Goal: Find specific page/section: Find specific page/section

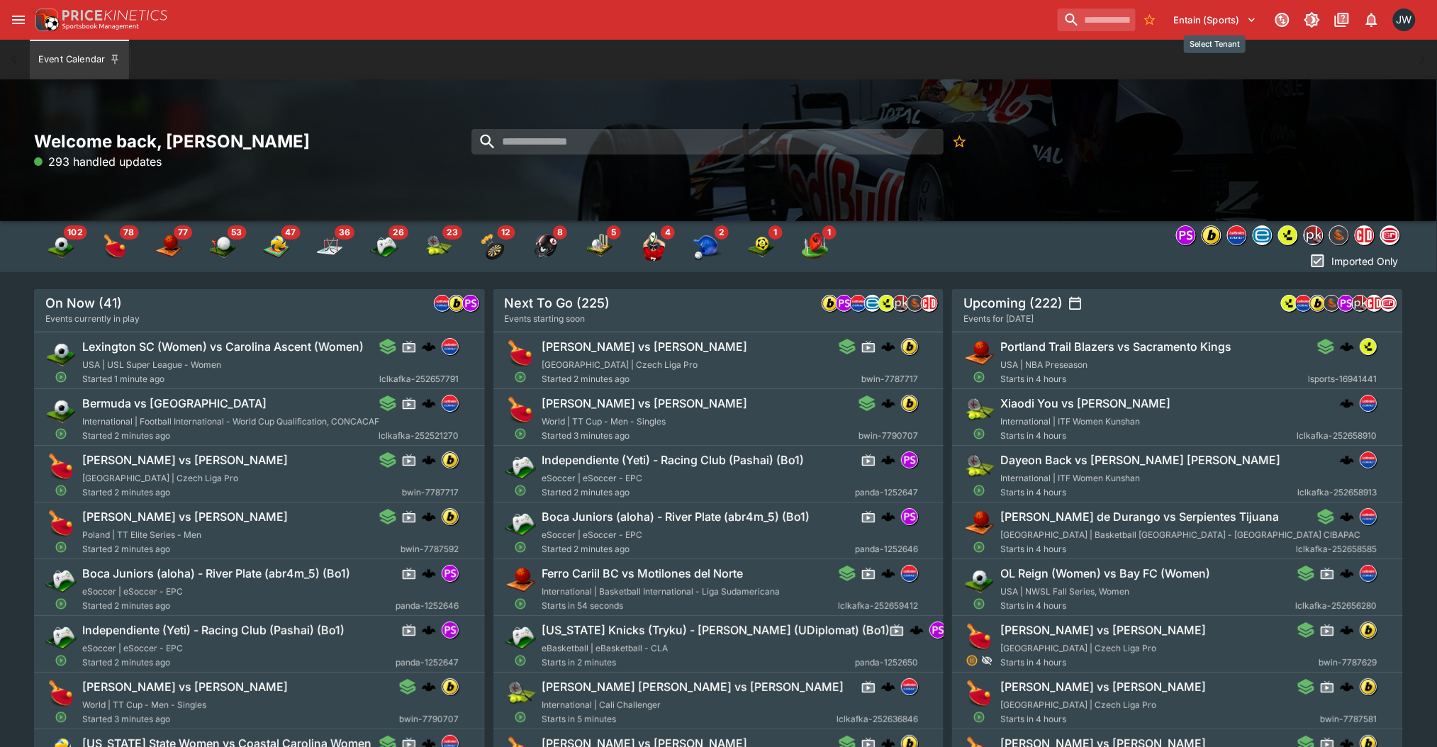
click at [1191, 18] on button "Entain (Sports)" at bounding box center [1215, 20] width 100 height 23
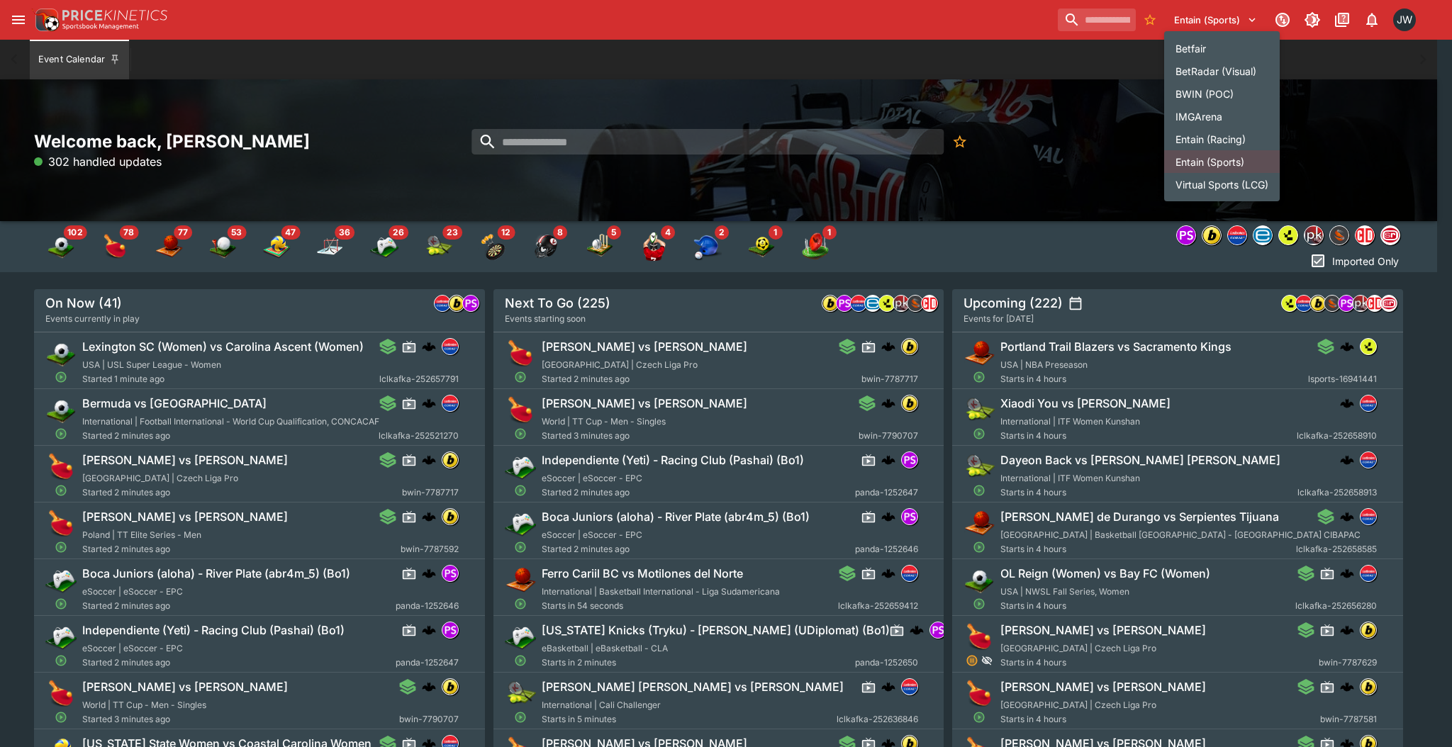
click at [1238, 137] on li "Entain (Racing)" at bounding box center [1222, 139] width 116 height 23
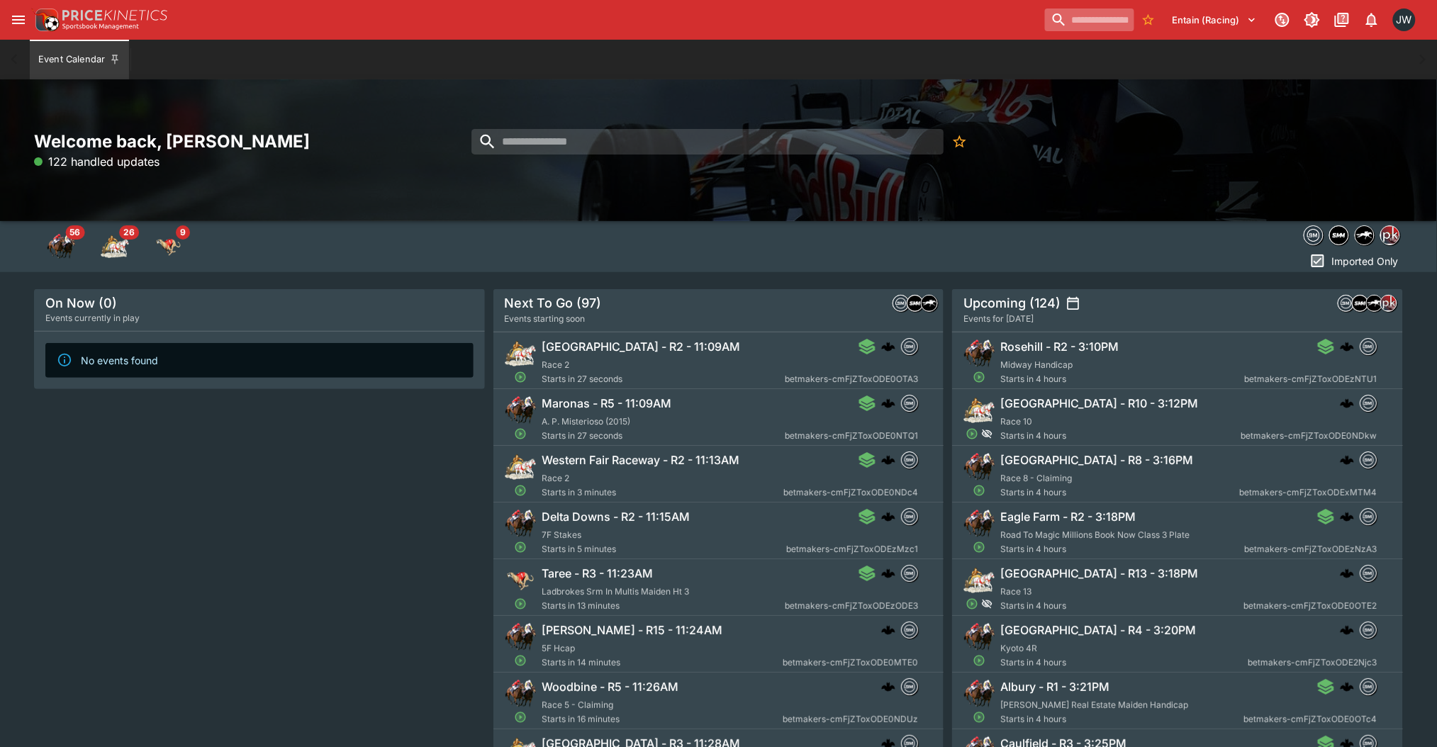
click at [1076, 24] on input "search" at bounding box center [1089, 20] width 89 height 23
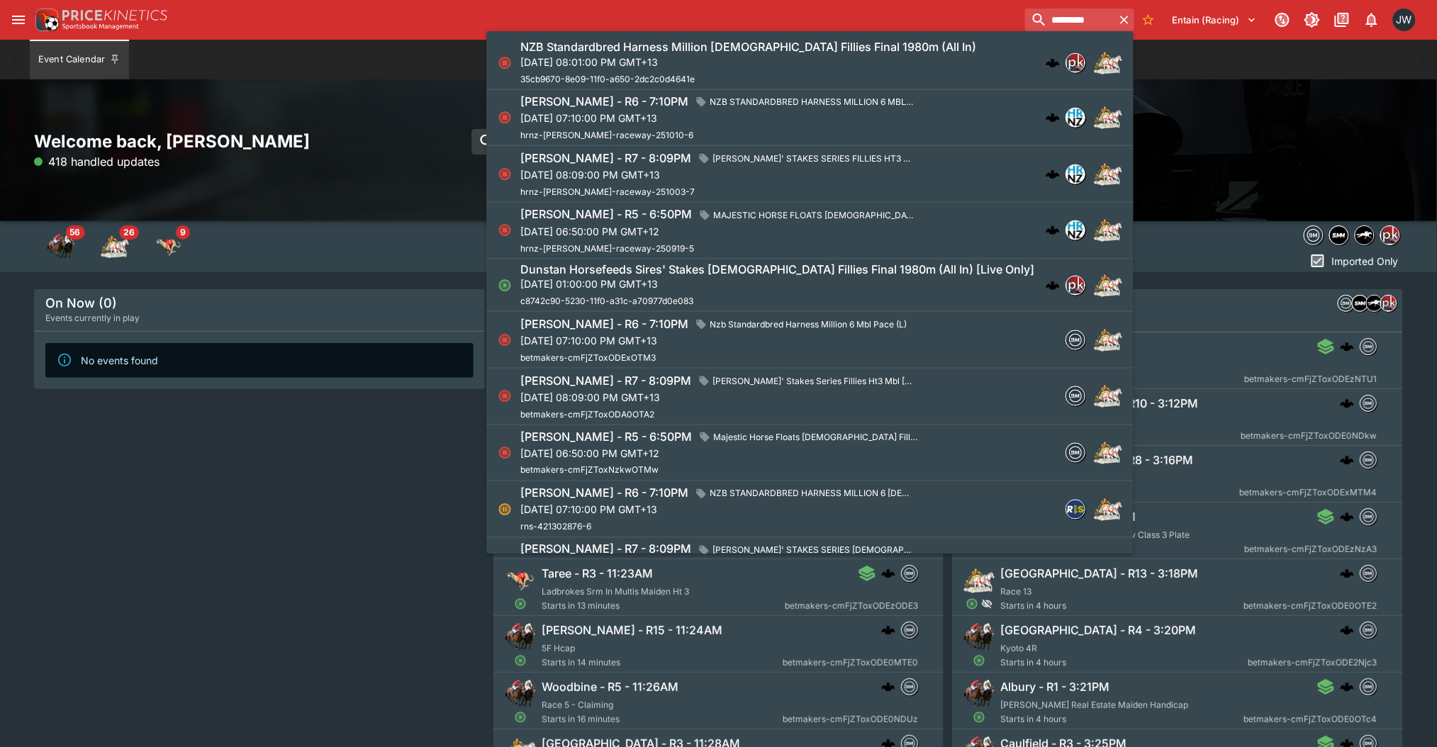
type input "********"
click at [914, 67] on p "Fri, Oct 10, 2025, 08:01:00 PM GMT+13" at bounding box center [748, 62] width 456 height 15
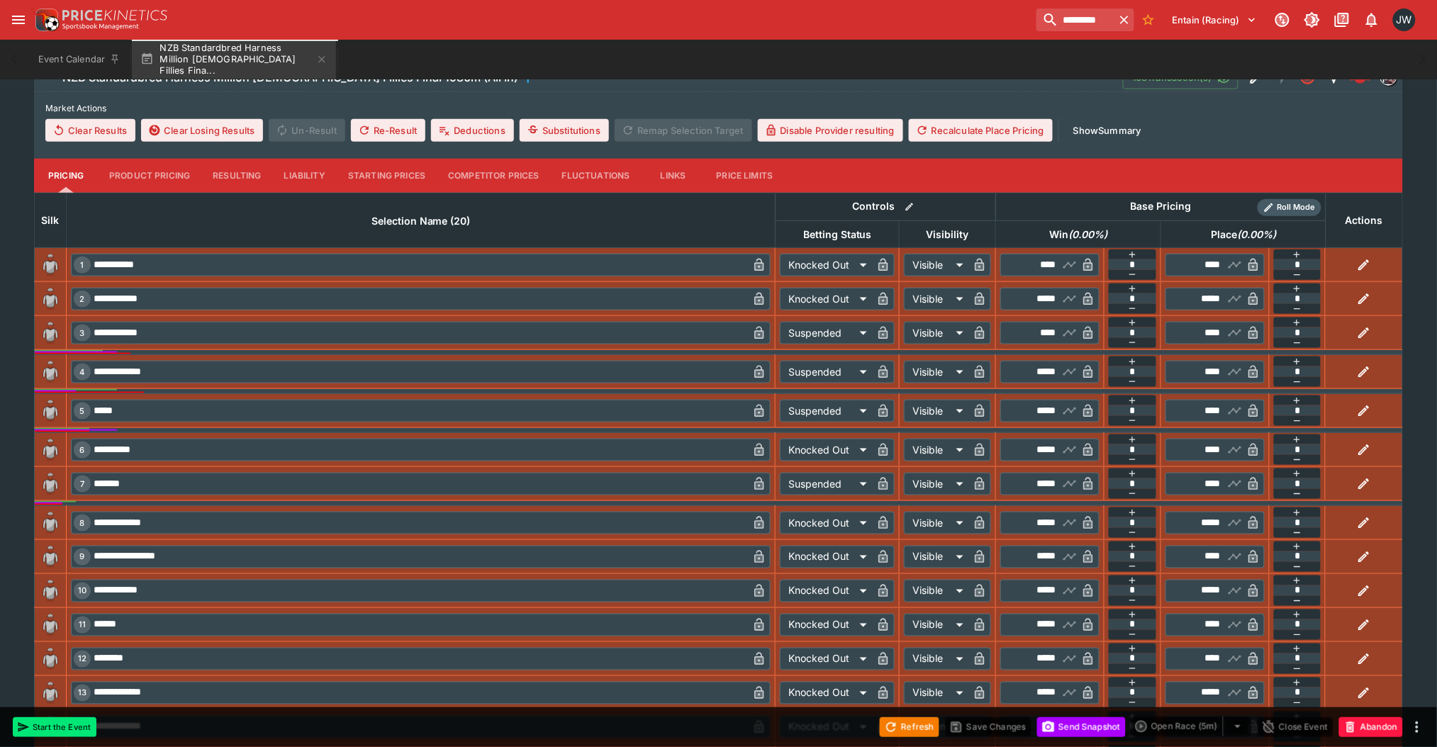
scroll to position [322, 0]
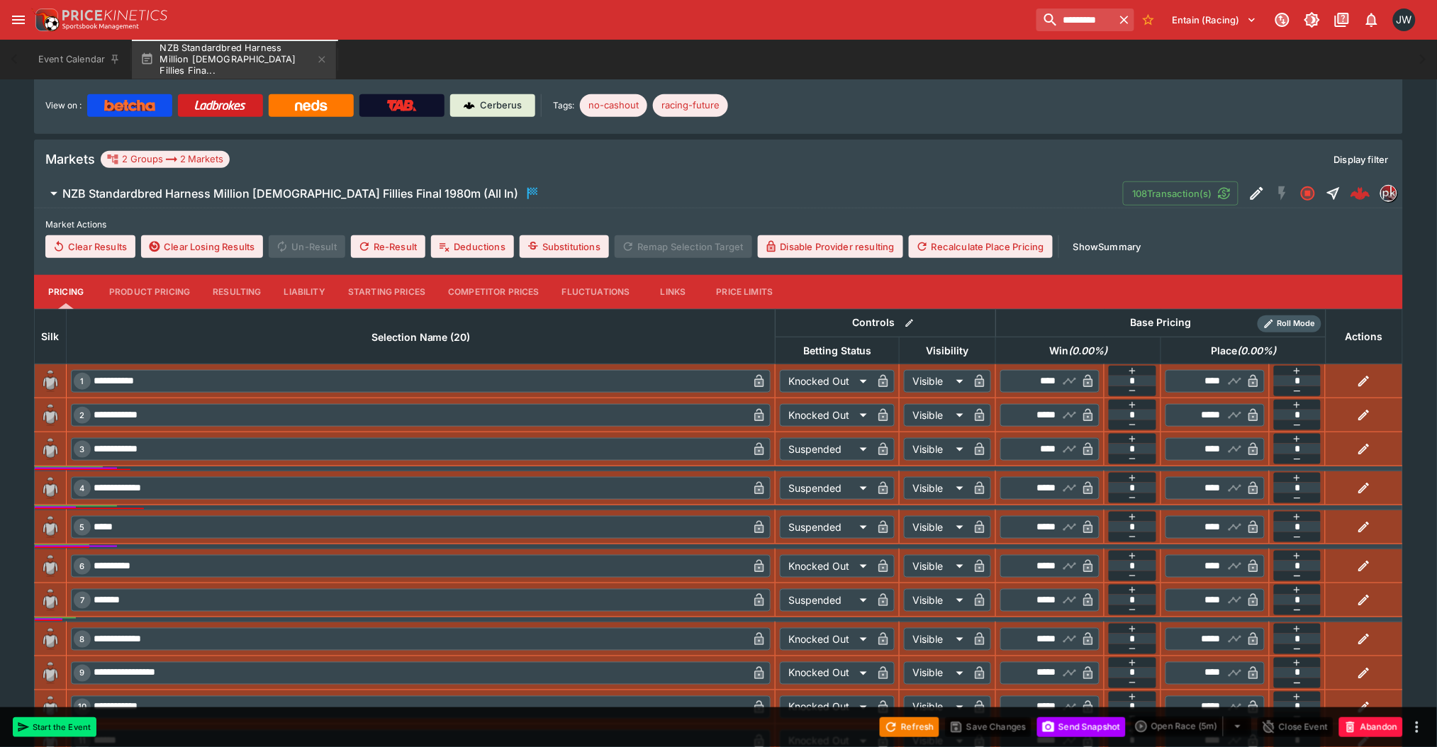
click at [320, 275] on button "Liability" at bounding box center [305, 292] width 64 height 34
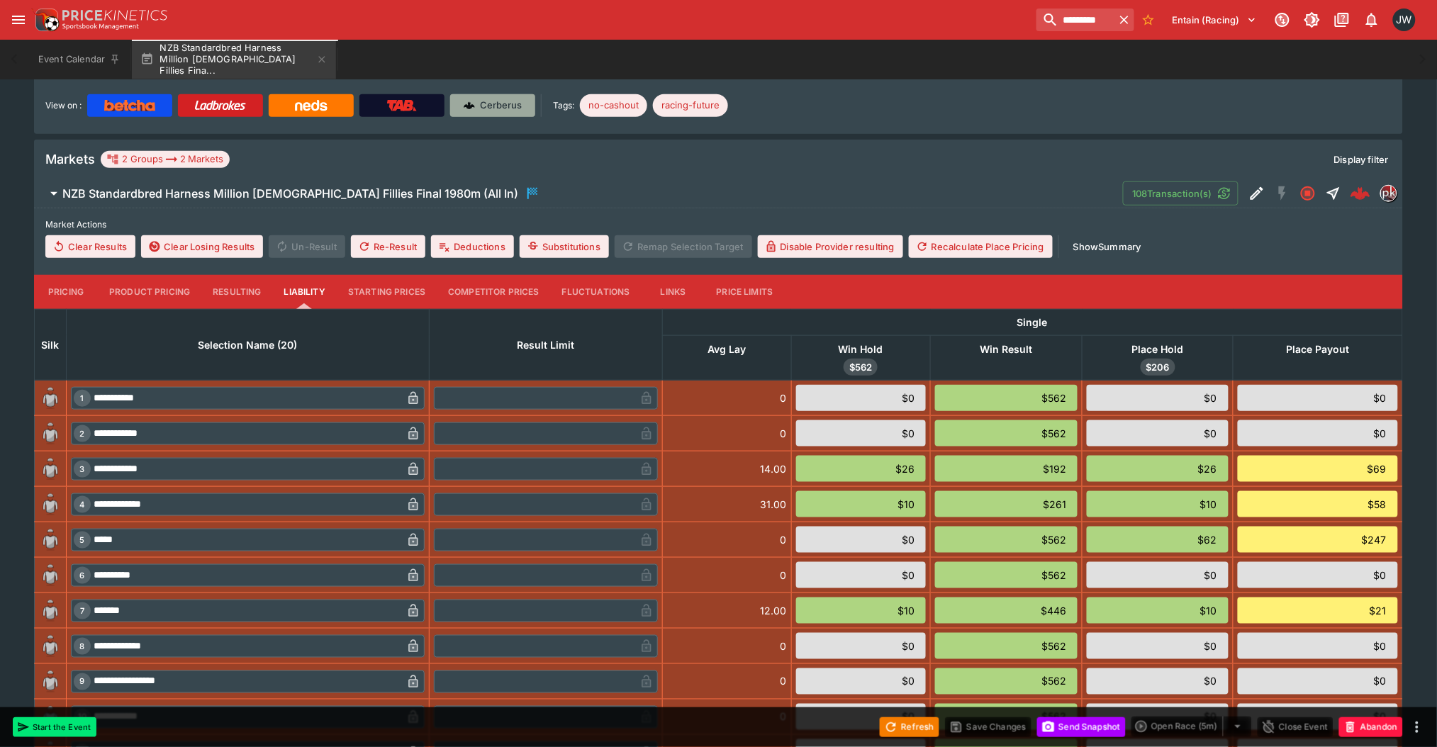
click at [509, 99] on p "Cerberus" at bounding box center [502, 106] width 42 height 14
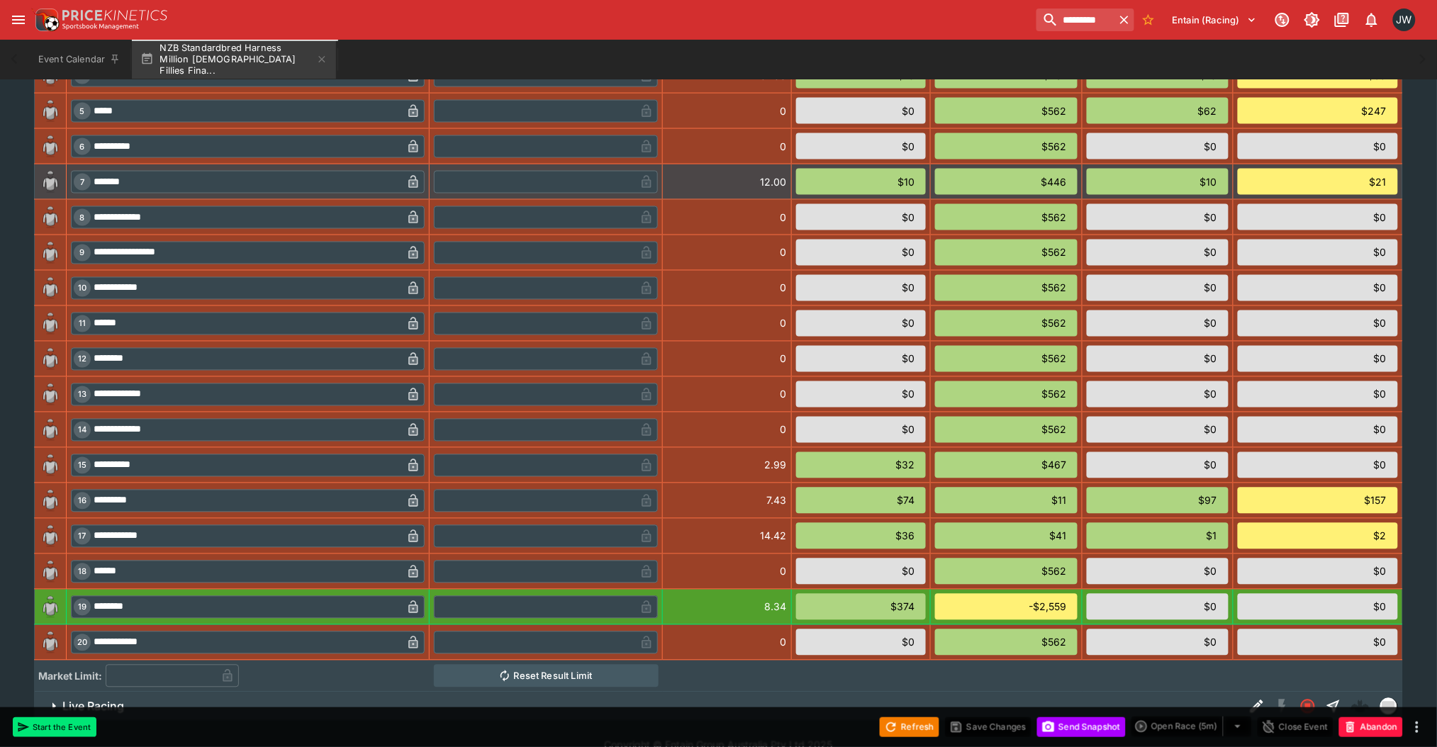
scroll to position [750, 0]
